Goal: Task Accomplishment & Management: Manage account settings

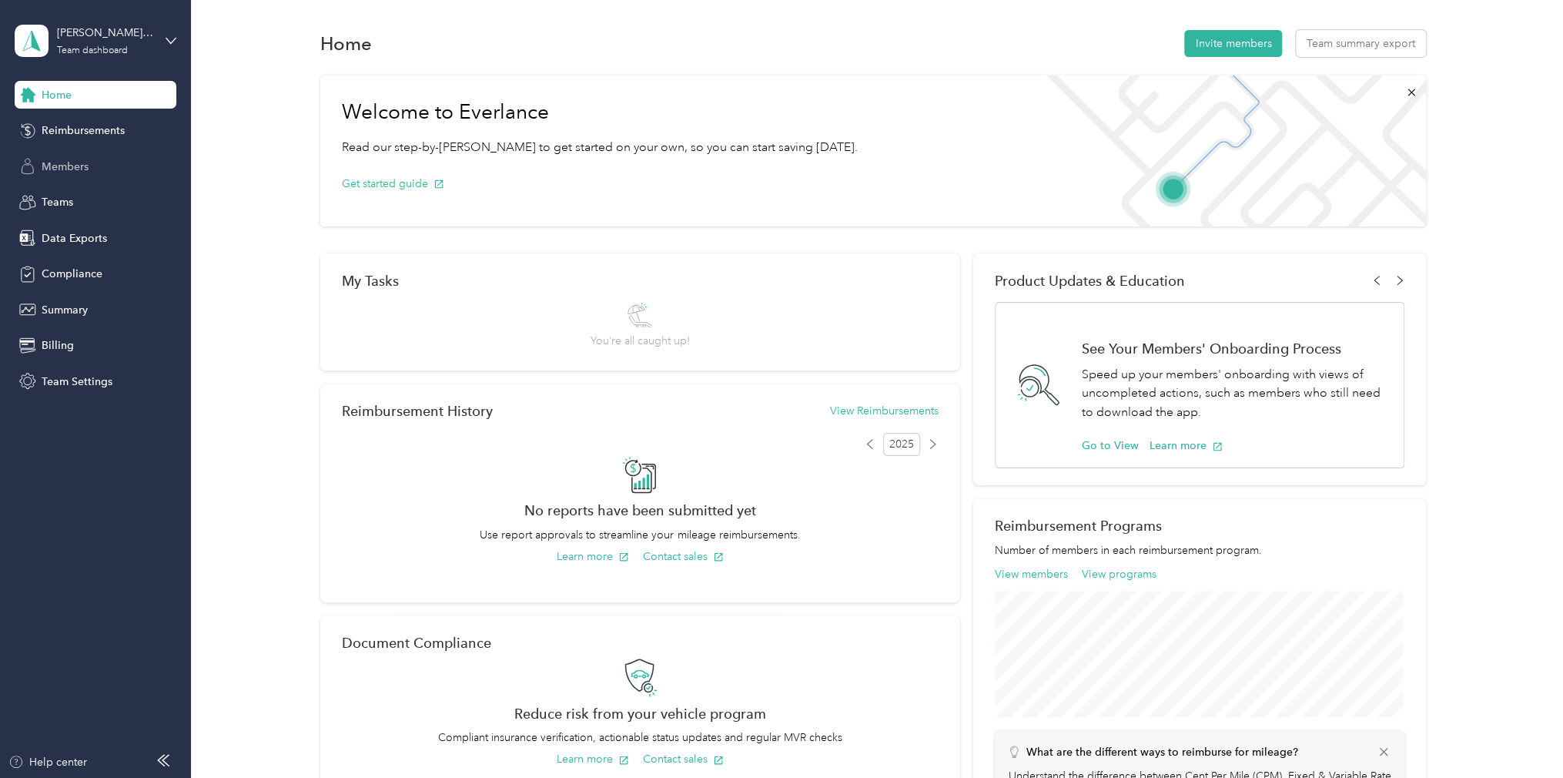
click at [79, 169] on span "Members" at bounding box center [65, 167] width 47 height 16
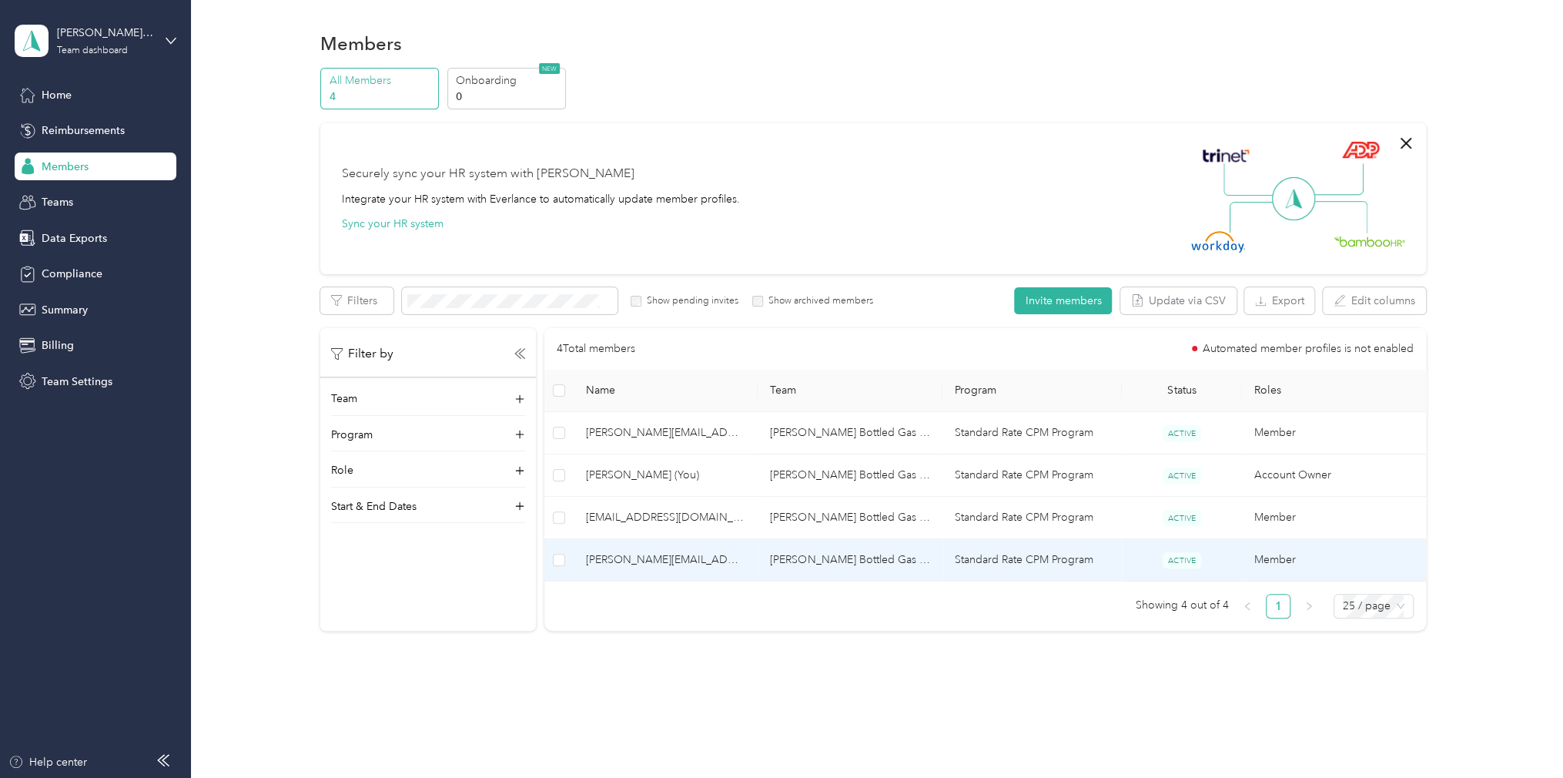
click at [630, 557] on span "[PERSON_NAME][EMAIL_ADDRESS][DOMAIN_NAME]" at bounding box center [665, 559] width 159 height 17
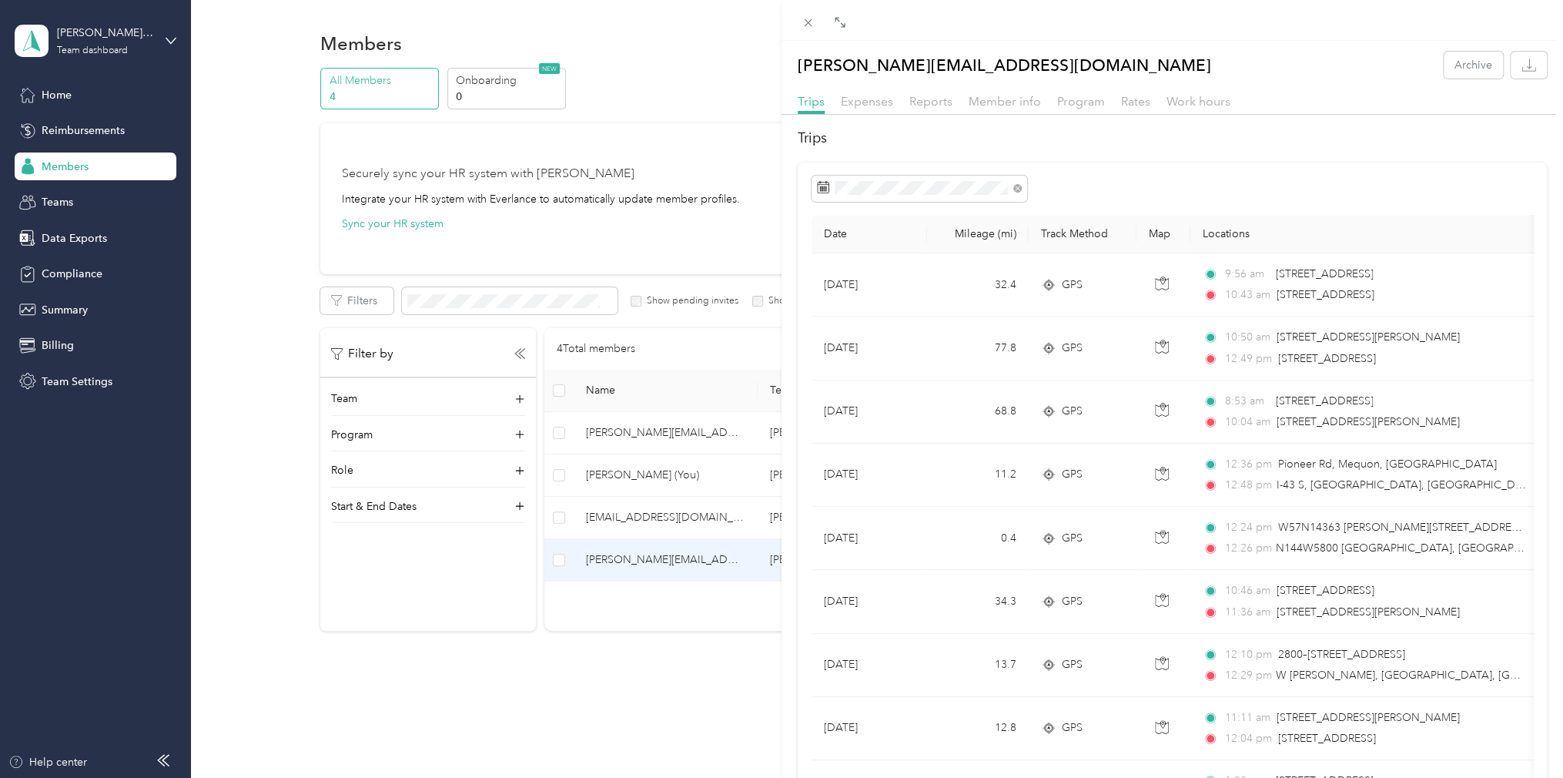
drag, startPoint x: 1278, startPoint y: 65, endPoint x: 1284, endPoint y: 50, distance: 16.6
click at [1278, 65] on div "[PERSON_NAME][EMAIL_ADDRESS][DOMAIN_NAME] Archive" at bounding box center [1171, 65] width 781 height 27
